Goal: Information Seeking & Learning: Learn about a topic

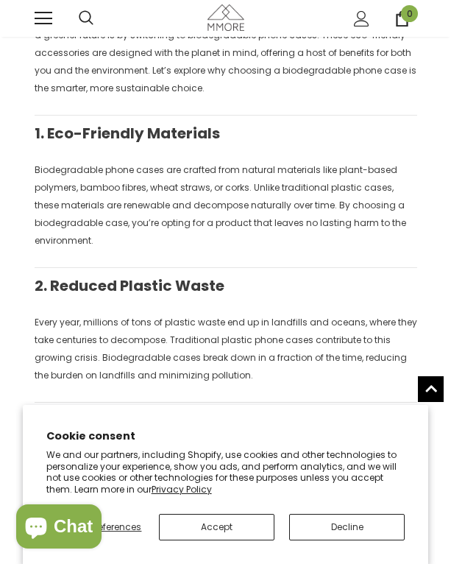
scroll to position [266, 0]
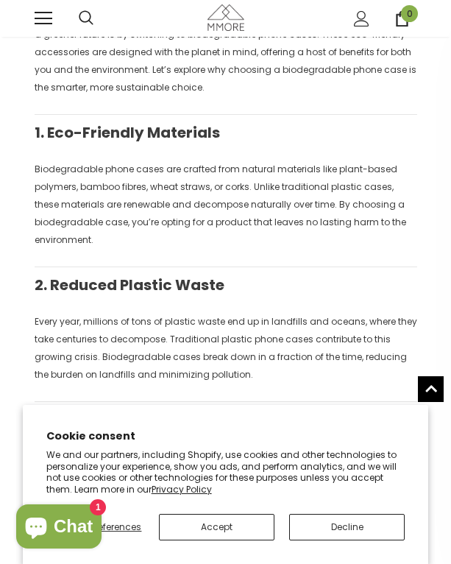
click at [241, 532] on button "Accept" at bounding box center [217, 527] width 116 height 26
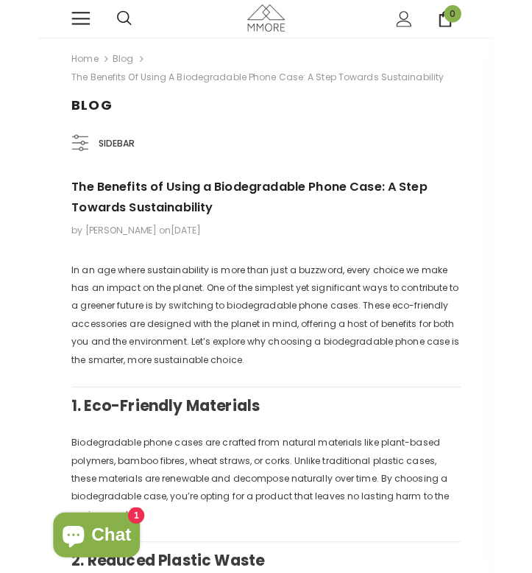
scroll to position [0, 0]
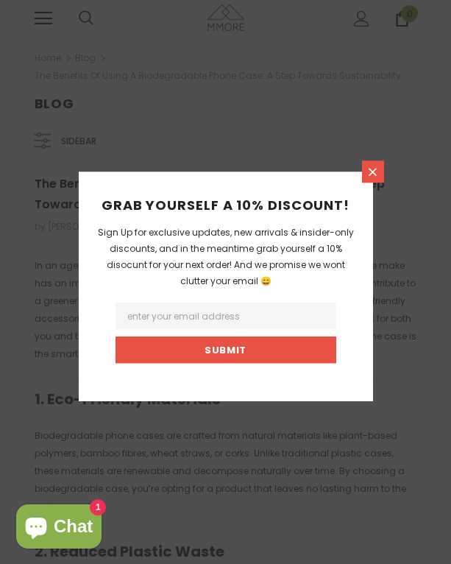
click at [373, 167] on icon at bounding box center [373, 172] width 13 height 13
